Goal: Navigation & Orientation: Find specific page/section

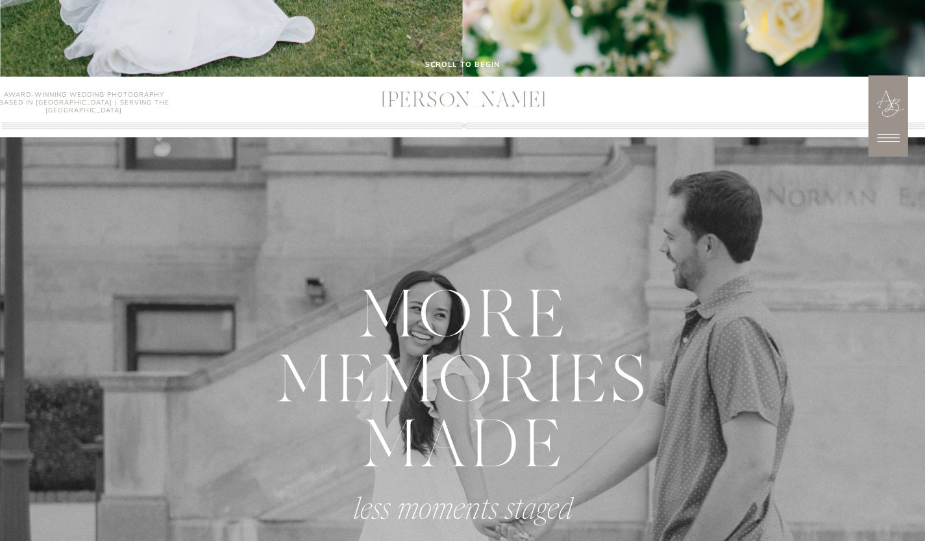
scroll to position [465, 0]
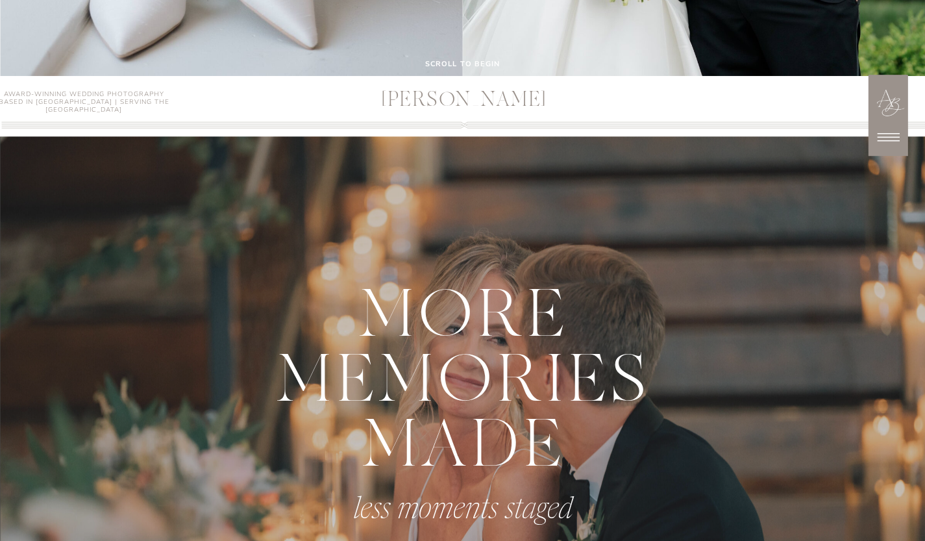
click at [897, 130] on icon at bounding box center [888, 137] width 32 height 32
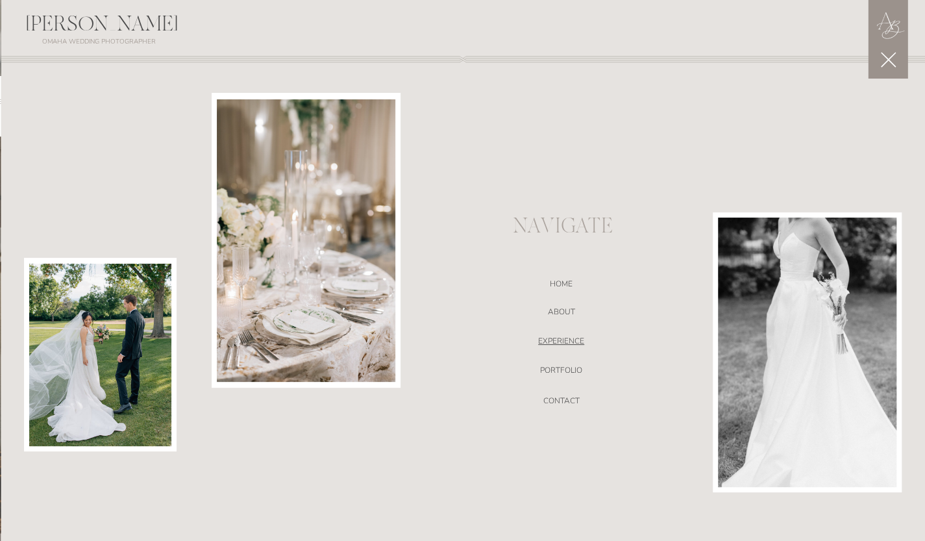
click at [560, 342] on nav "EXPERIENCE" at bounding box center [561, 342] width 275 height 13
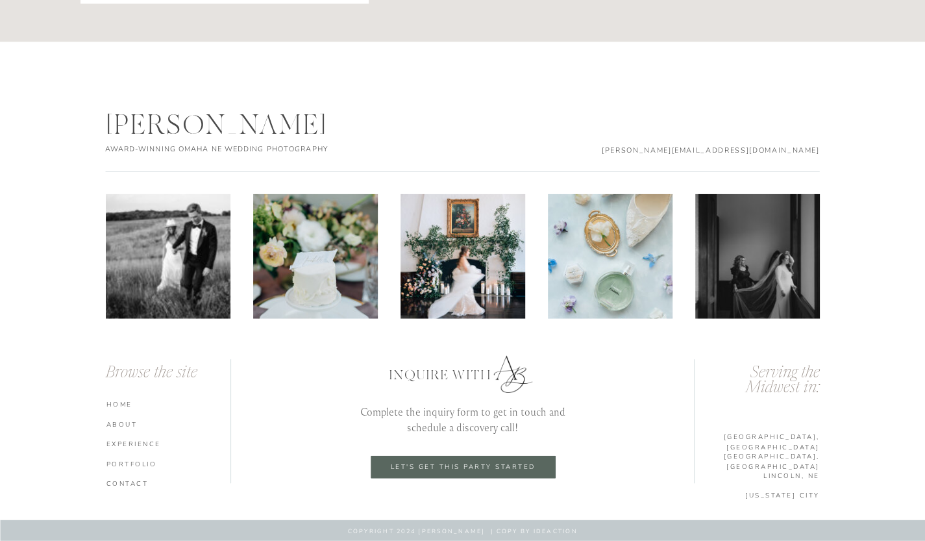
scroll to position [4534, 0]
click at [123, 425] on nav "ABOUT" at bounding box center [170, 424] width 128 height 9
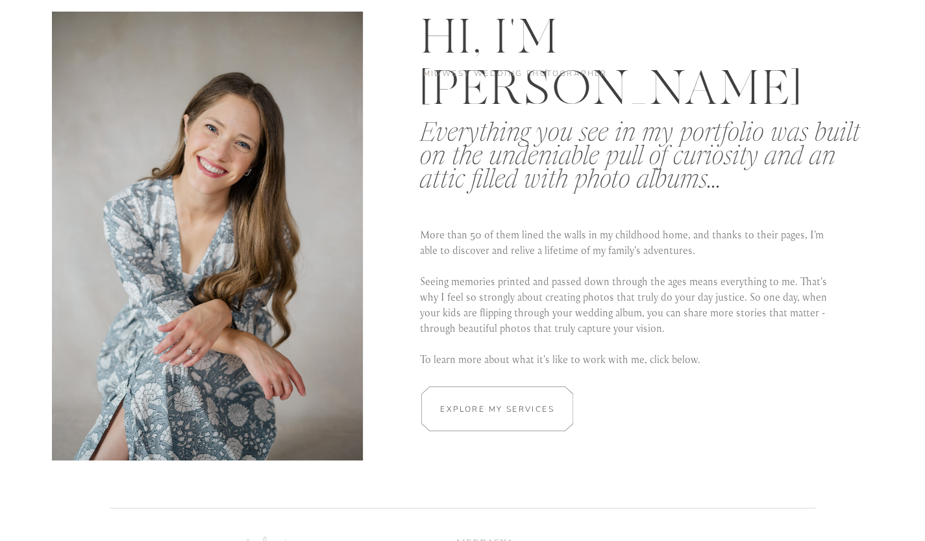
scroll to position [2367, 0]
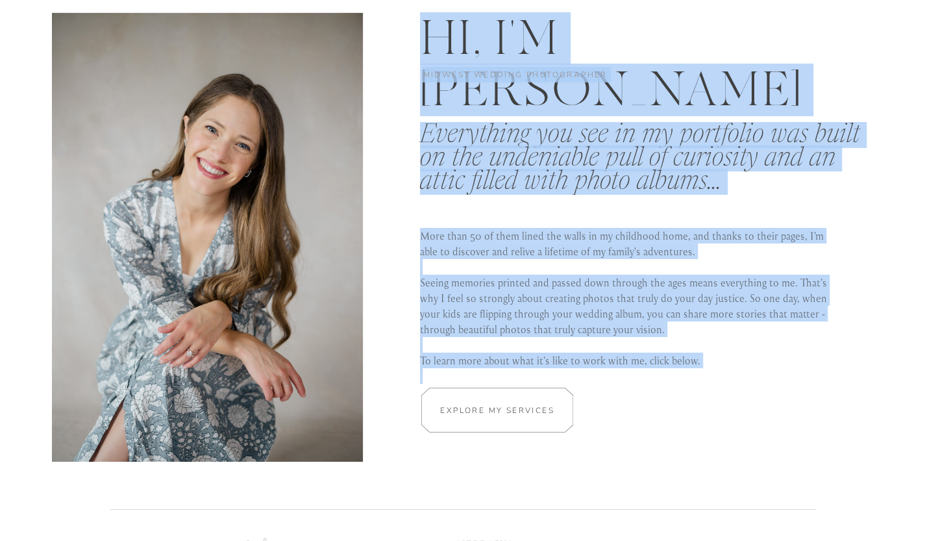
drag, startPoint x: 521, startPoint y: 435, endPoint x: 510, endPoint y: 413, distance: 24.4
click at [510, 413] on div "ANNA BRACE ANNA BRACE Award-Winning Wedding Photography Based in Omaha | Servin…" at bounding box center [462, 39] width 925 height 4812
click at [510, 413] on h2 "Explore my services" at bounding box center [497, 410] width 123 height 12
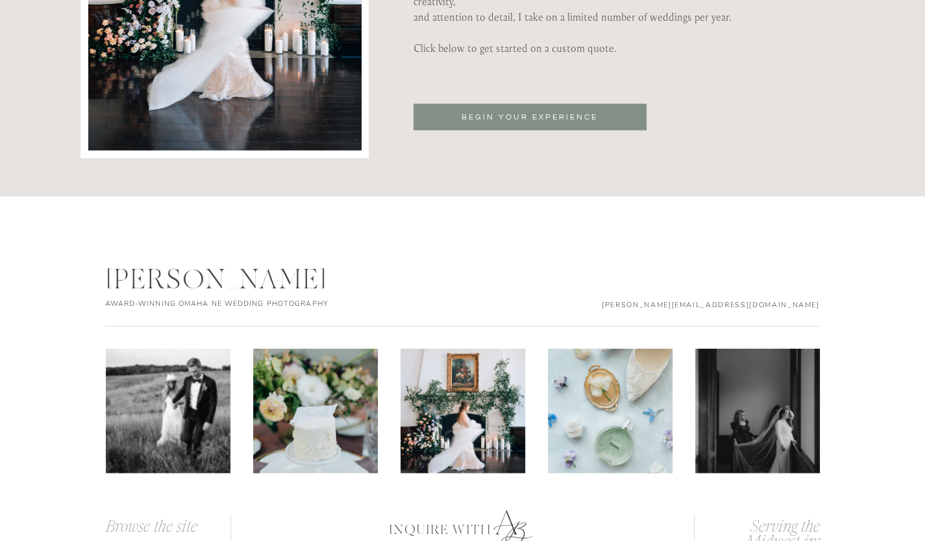
scroll to position [4535, 0]
